Goal: Browse casually

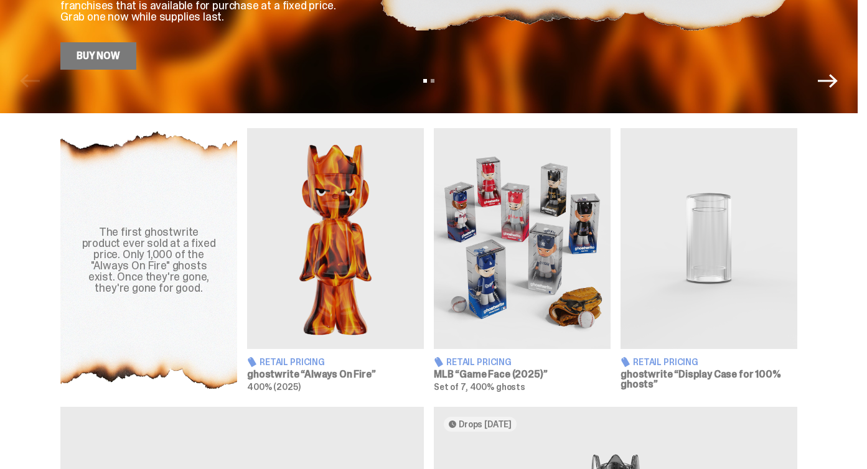
scroll to position [340, 0]
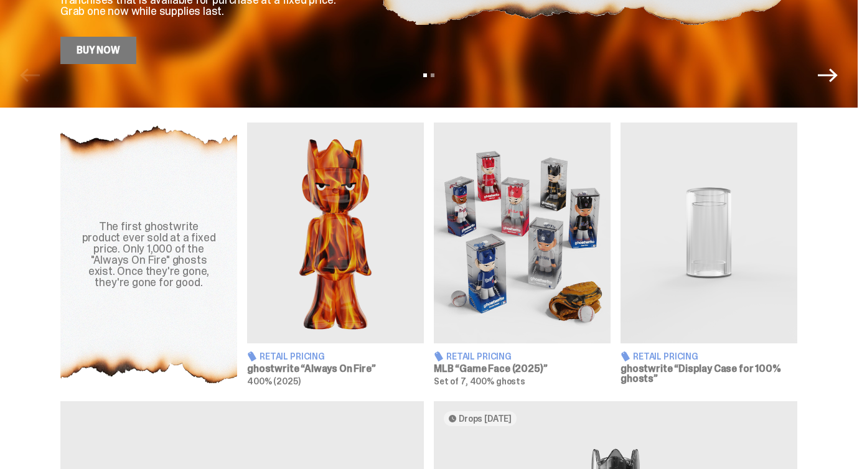
click at [524, 301] on img at bounding box center [522, 233] width 177 height 221
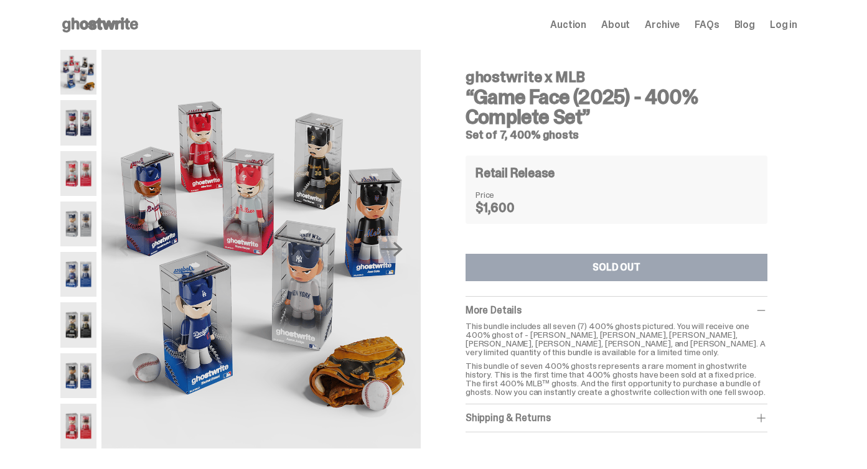
click at [76, 138] on img at bounding box center [78, 122] width 36 height 45
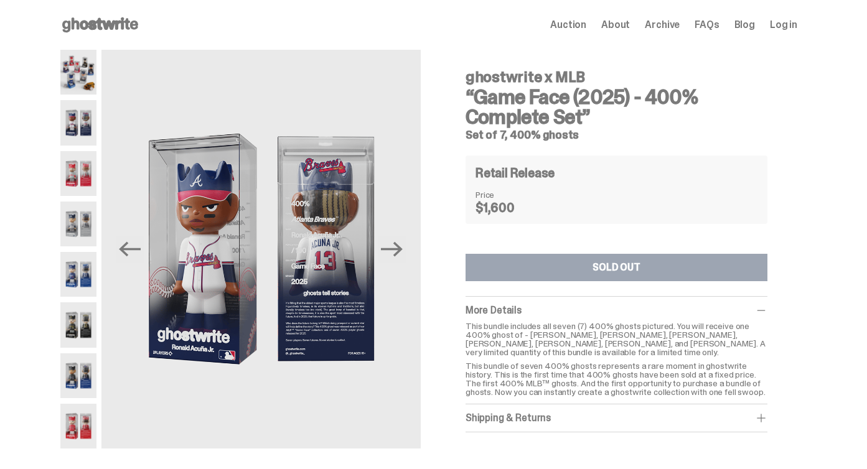
click at [78, 189] on img at bounding box center [78, 173] width 36 height 45
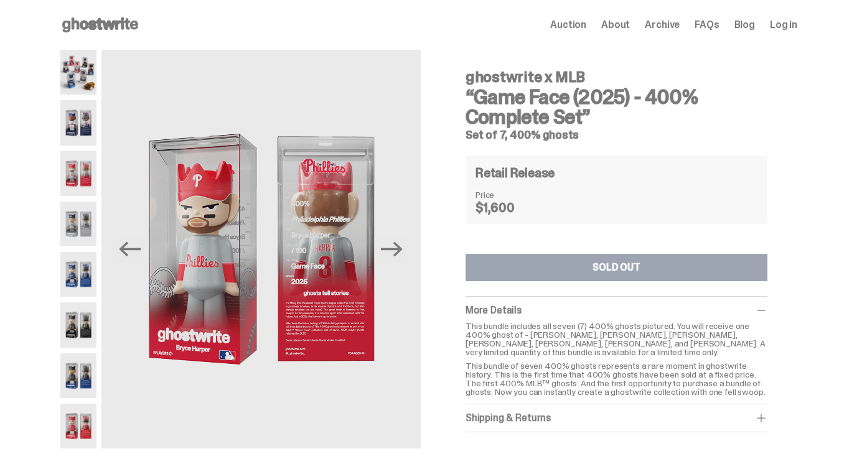
click at [83, 235] on img at bounding box center [78, 224] width 36 height 45
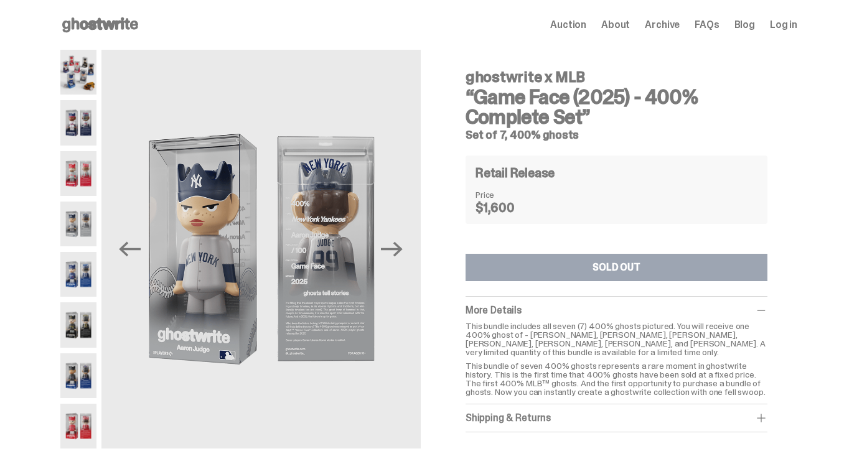
click at [81, 265] on img at bounding box center [78, 274] width 36 height 45
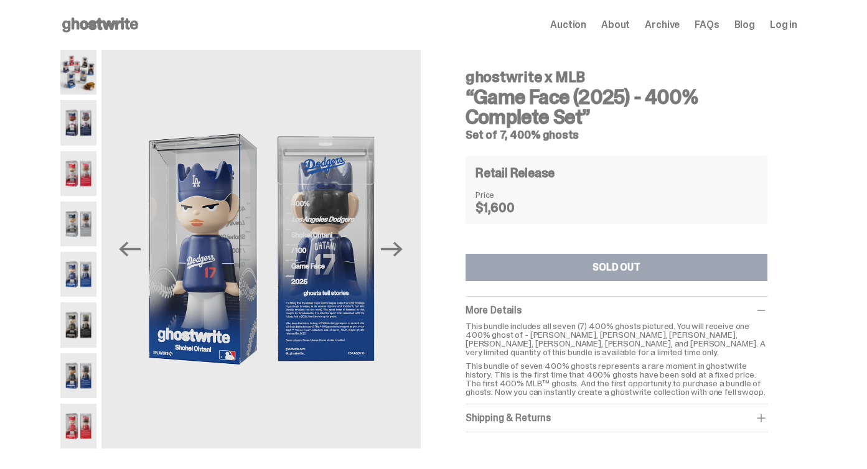
click at [77, 304] on img at bounding box center [78, 324] width 36 height 45
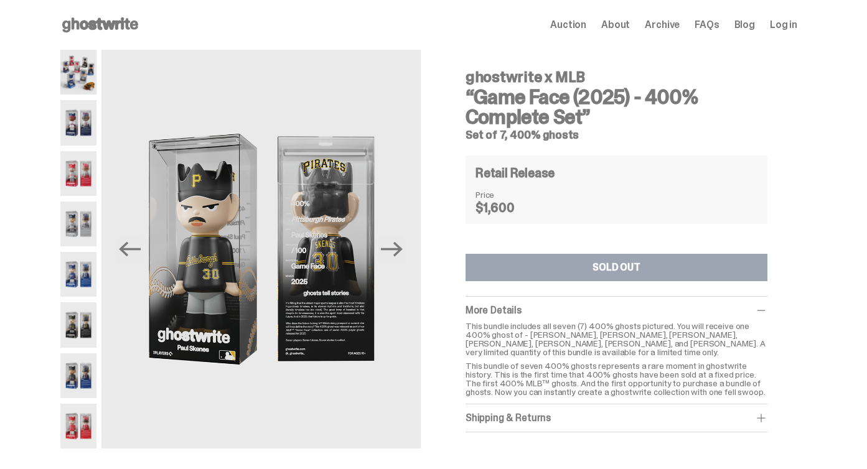
click at [77, 371] on img at bounding box center [78, 375] width 36 height 45
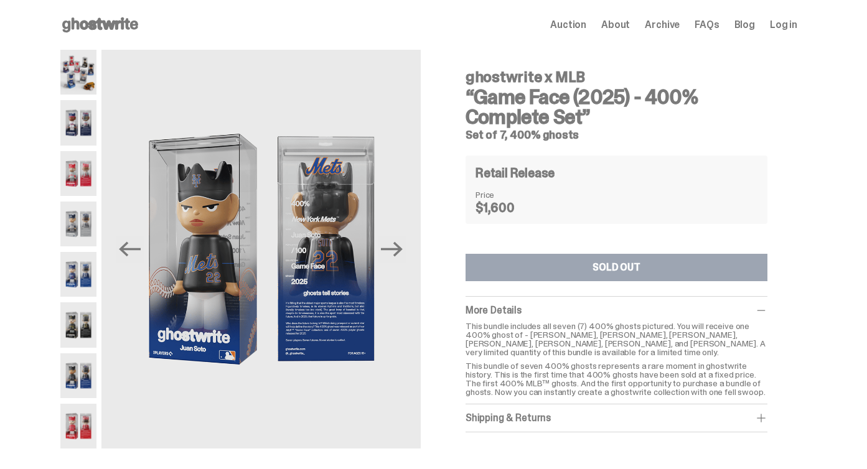
click at [73, 416] on img at bounding box center [78, 426] width 36 height 45
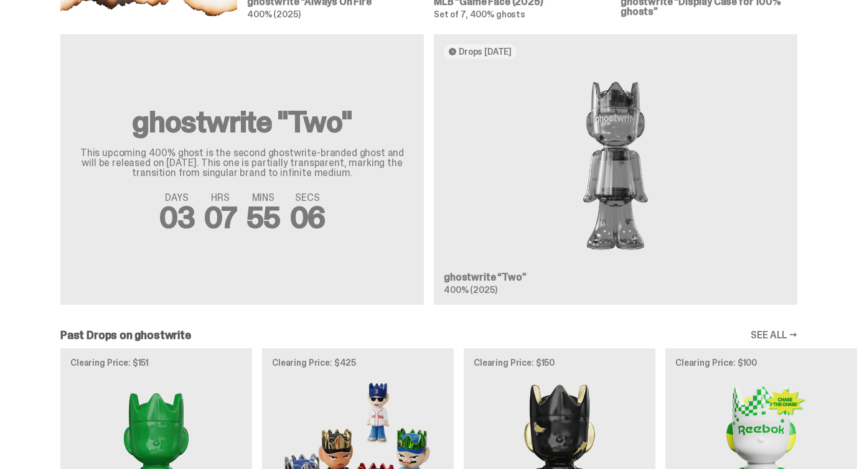
scroll to position [706, 0]
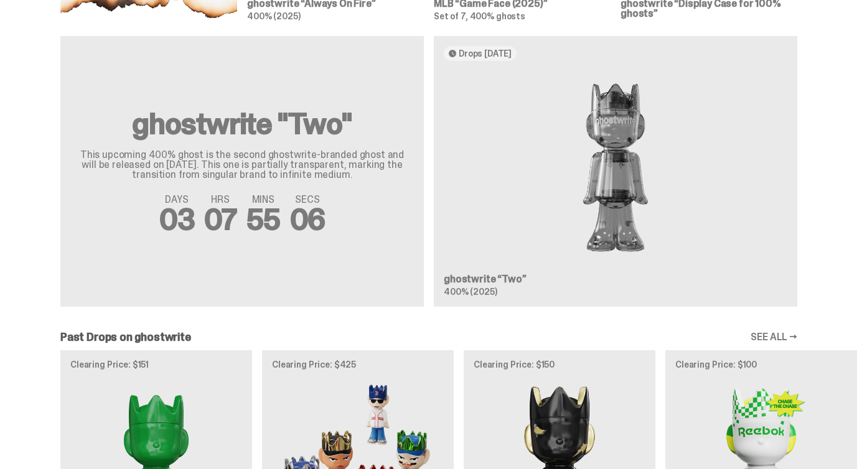
click at [639, 181] on div "ghostwrite "Two" This upcoming 400% ghost is the second ghostwrite-branded ghos…" at bounding box center [428, 176] width 857 height 281
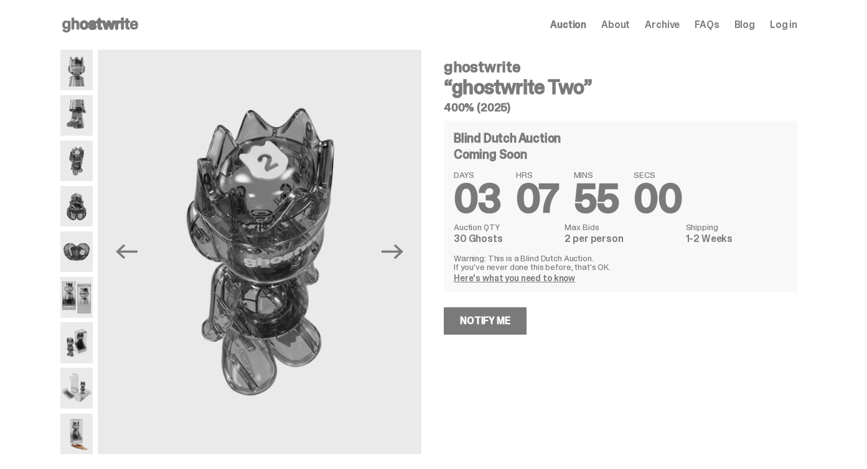
click at [403, 249] on icon "Next" at bounding box center [392, 252] width 22 height 15
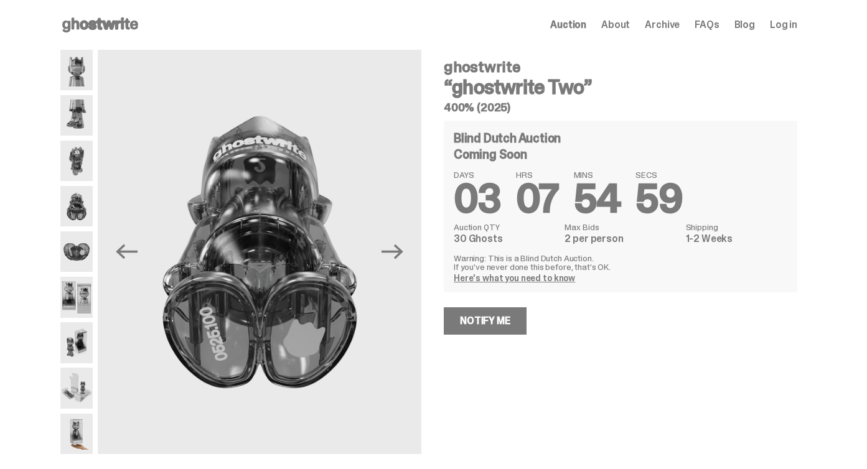
click at [403, 249] on icon "Next" at bounding box center [392, 252] width 22 height 15
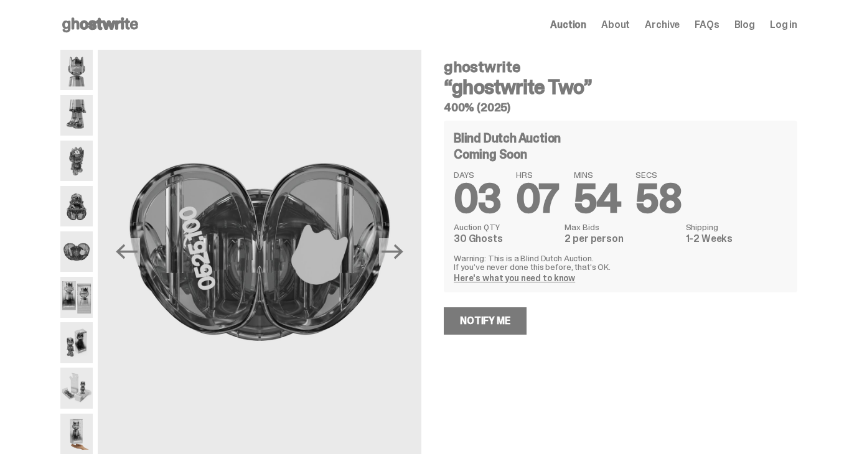
click at [403, 249] on icon "Next" at bounding box center [392, 252] width 22 height 15
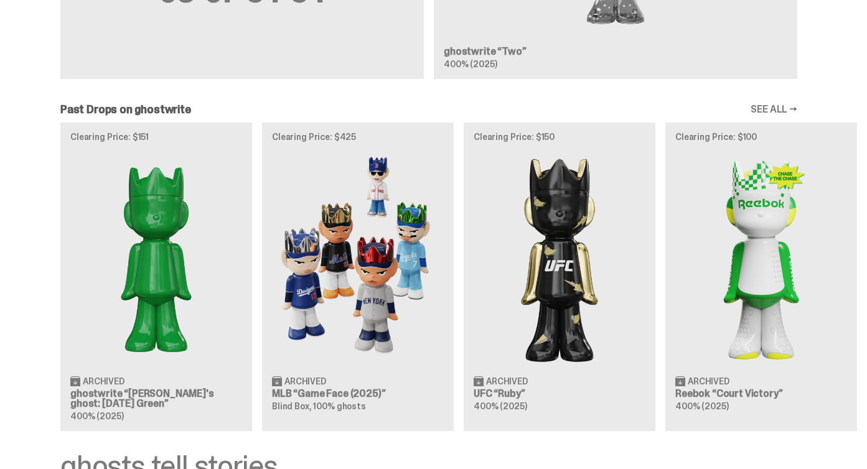
scroll to position [936, 0]
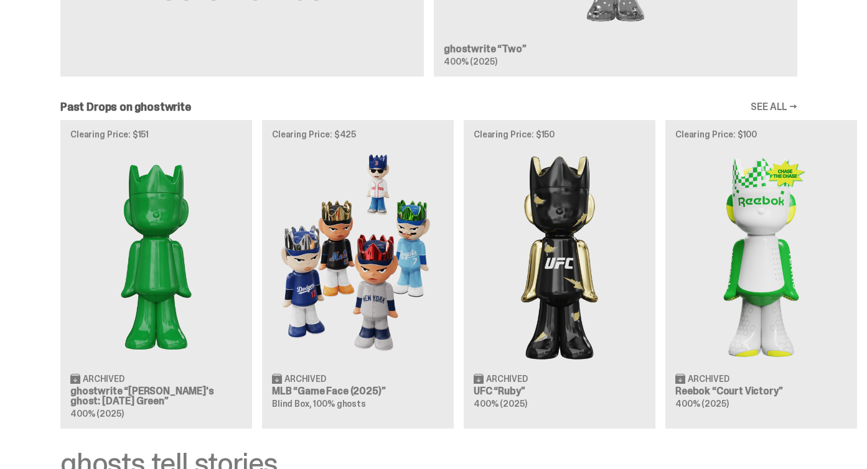
click at [416, 268] on div "Clearing Price: $151 Archived ghostwrite “Schrödinger's ghost: Sunday Green” 40…" at bounding box center [428, 274] width 857 height 309
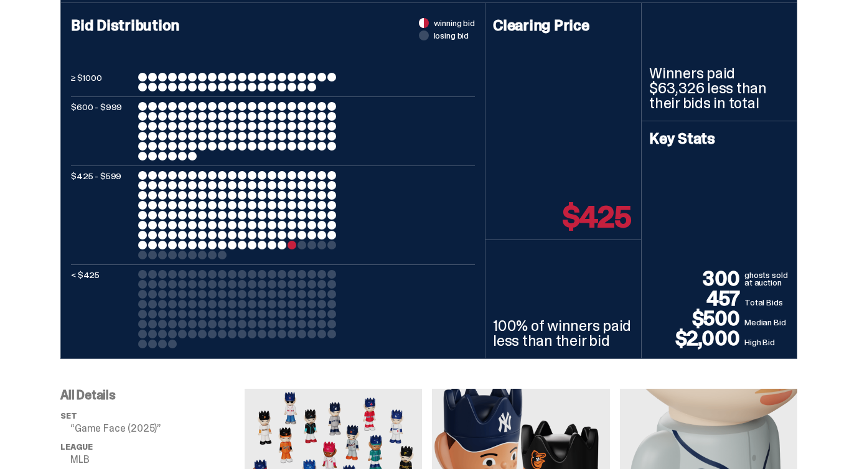
scroll to position [544, 0]
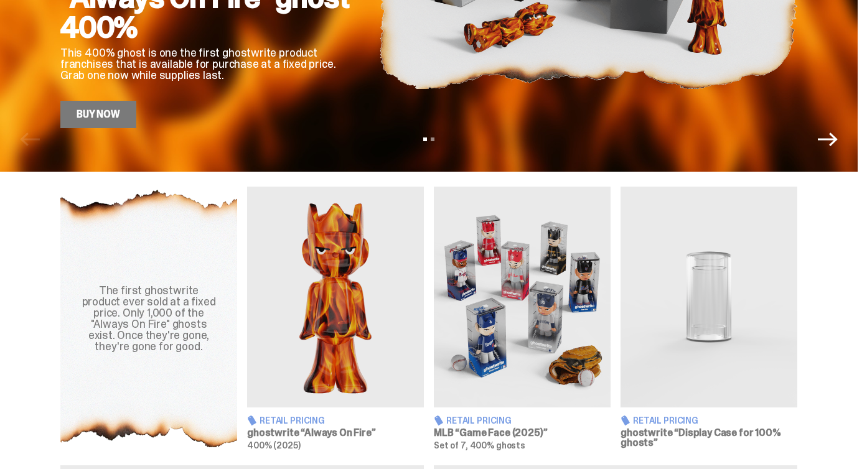
scroll to position [281, 0]
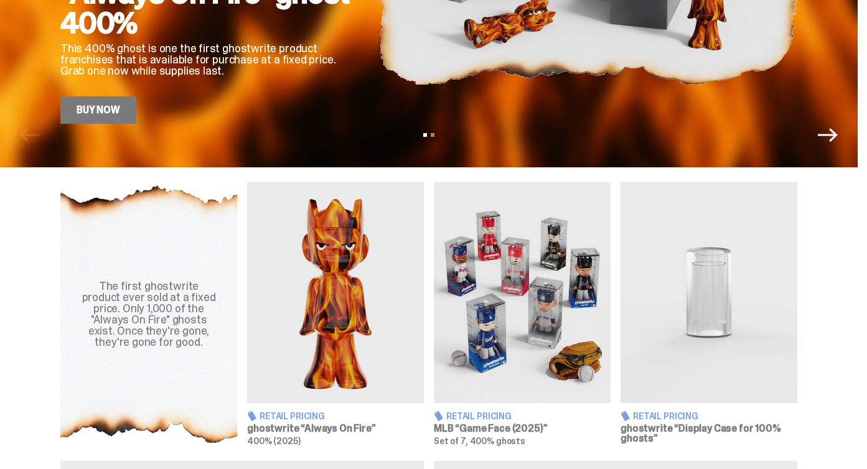
click at [325, 305] on img at bounding box center [335, 292] width 177 height 221
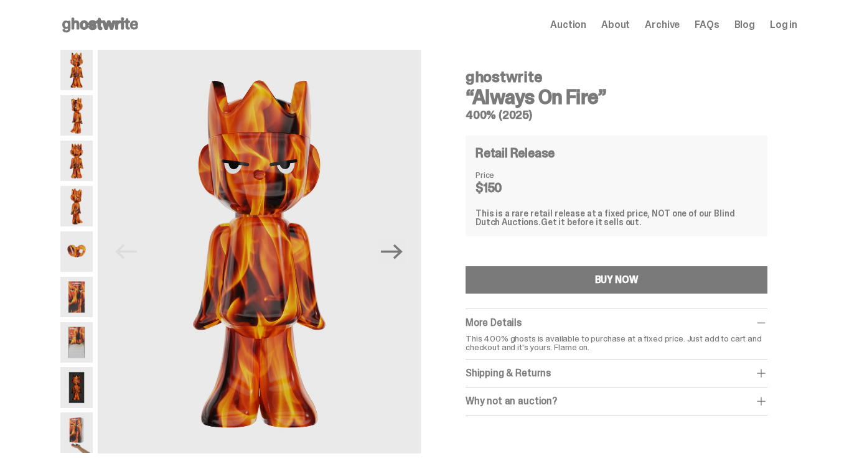
click at [78, 111] on img at bounding box center [76, 115] width 32 height 40
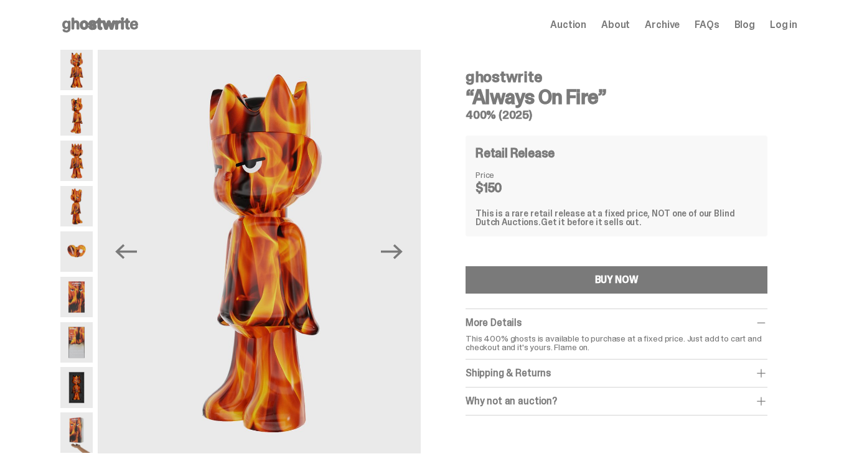
click at [82, 157] on img at bounding box center [76, 161] width 32 height 40
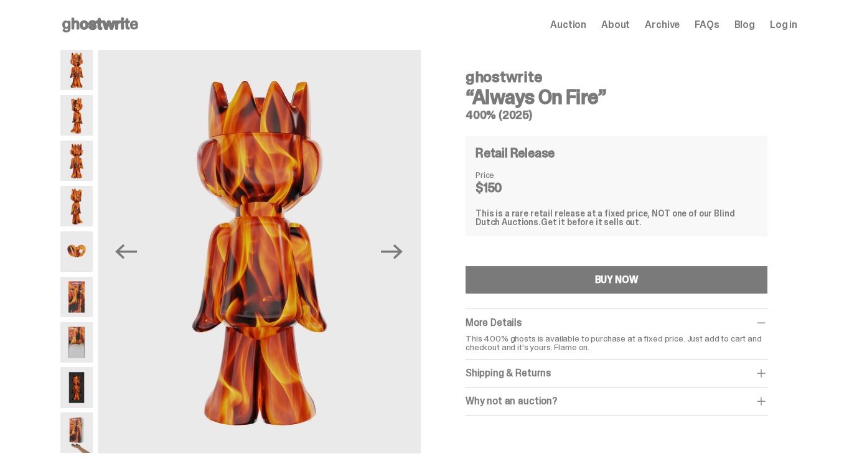
click at [82, 214] on img at bounding box center [76, 206] width 32 height 40
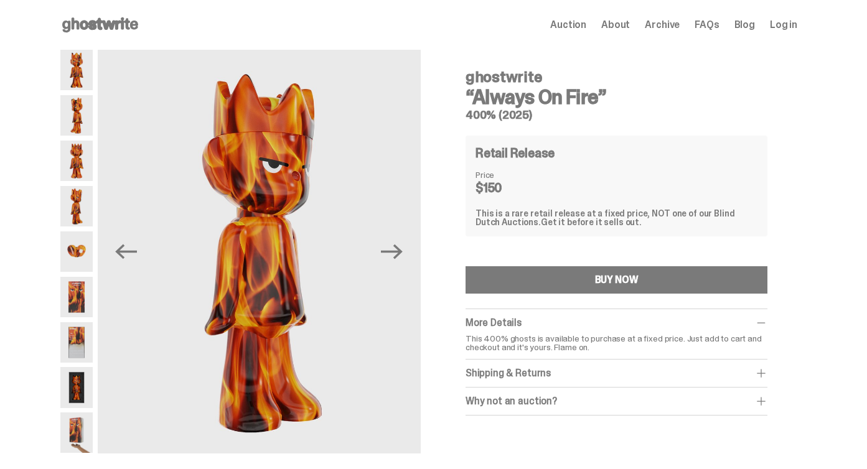
click at [83, 253] on img at bounding box center [76, 251] width 32 height 40
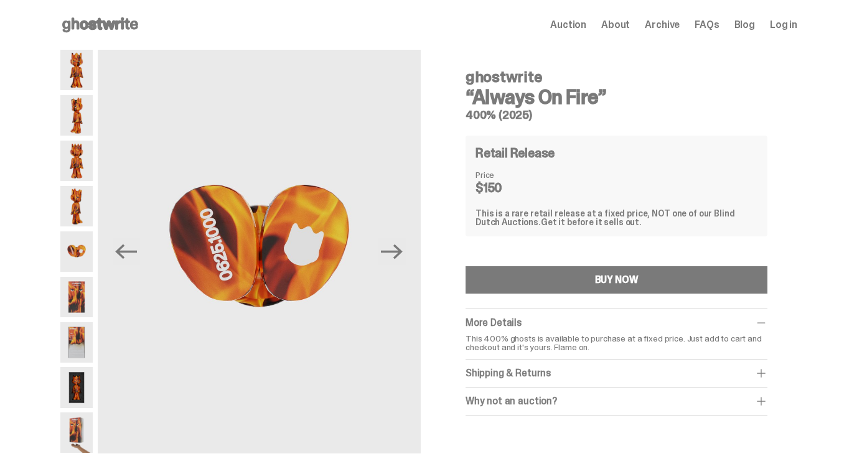
click at [83, 296] on img at bounding box center [76, 297] width 32 height 40
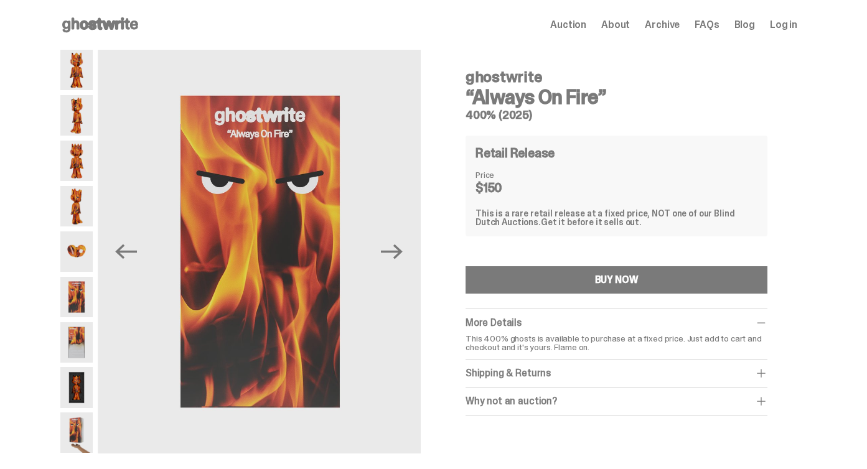
click at [83, 345] on img at bounding box center [76, 342] width 32 height 40
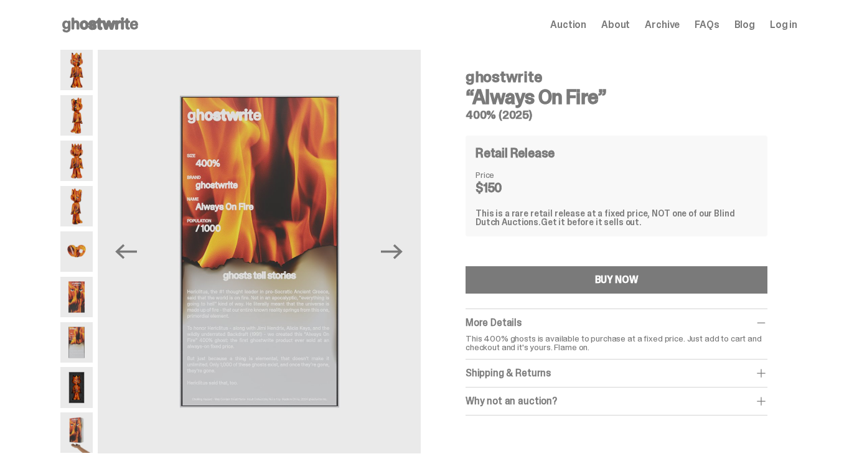
click at [80, 383] on img at bounding box center [76, 387] width 32 height 40
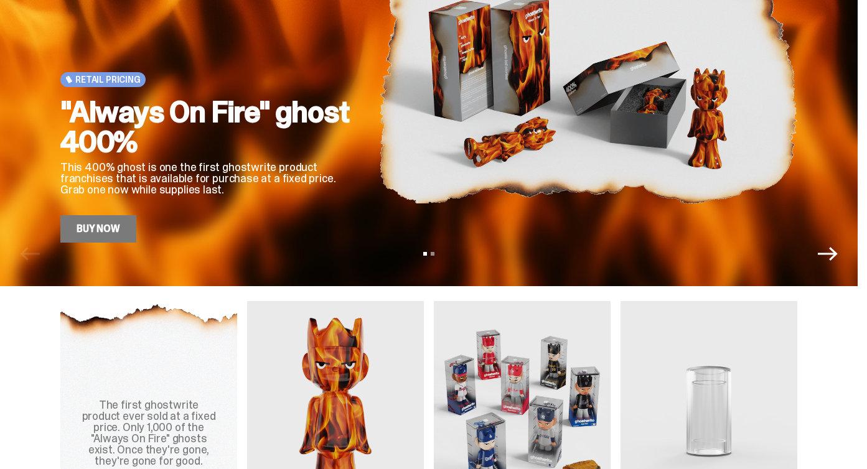
scroll to position [161, 0]
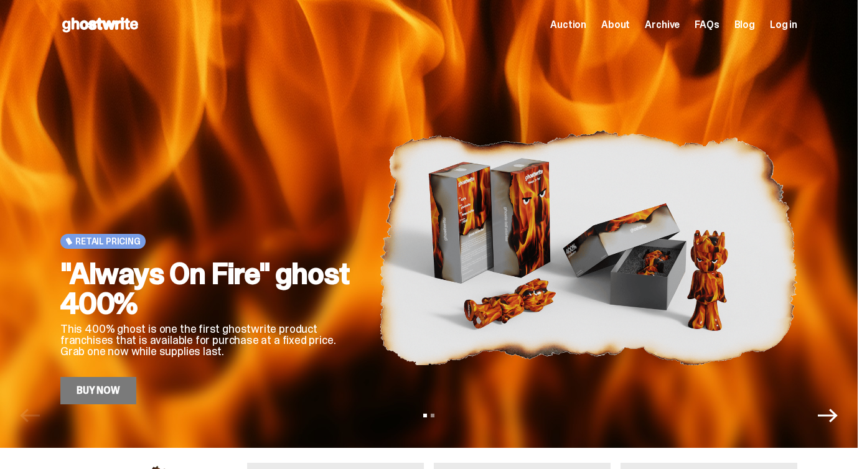
click at [582, 26] on span "Auction" at bounding box center [568, 25] width 36 height 10
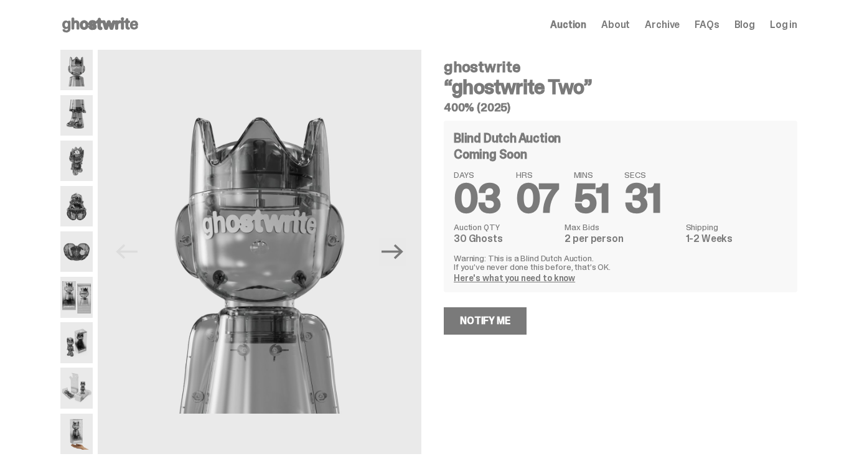
click at [581, 26] on span "Auction" at bounding box center [568, 25] width 36 height 10
click at [616, 26] on span "About" at bounding box center [615, 25] width 29 height 10
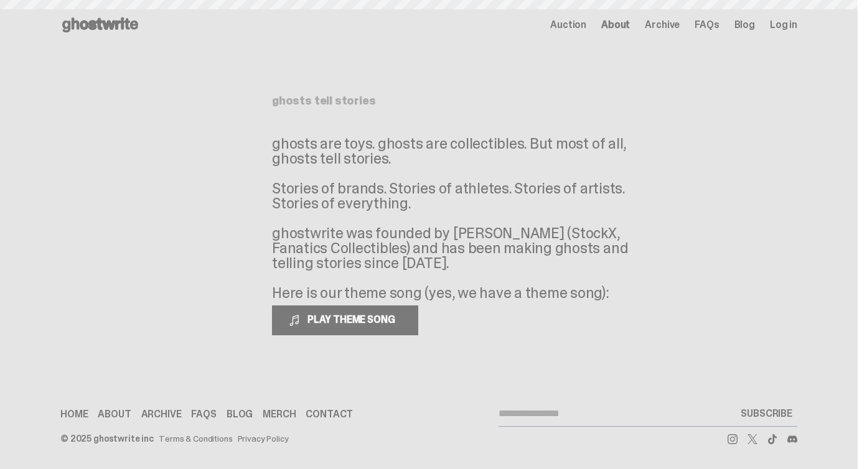
click at [676, 24] on span "Archive" at bounding box center [662, 25] width 35 height 10
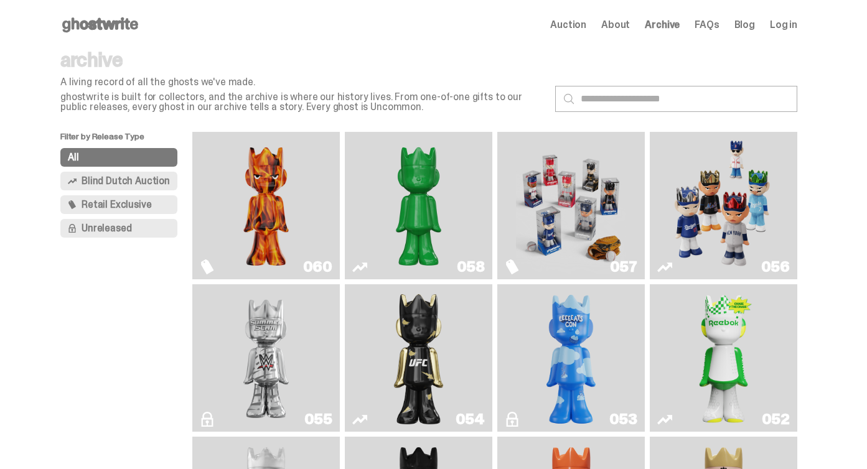
click at [747, 221] on img "Game Face (2025)" at bounding box center [723, 205] width 110 height 137
